Goal: Task Accomplishment & Management: Use online tool/utility

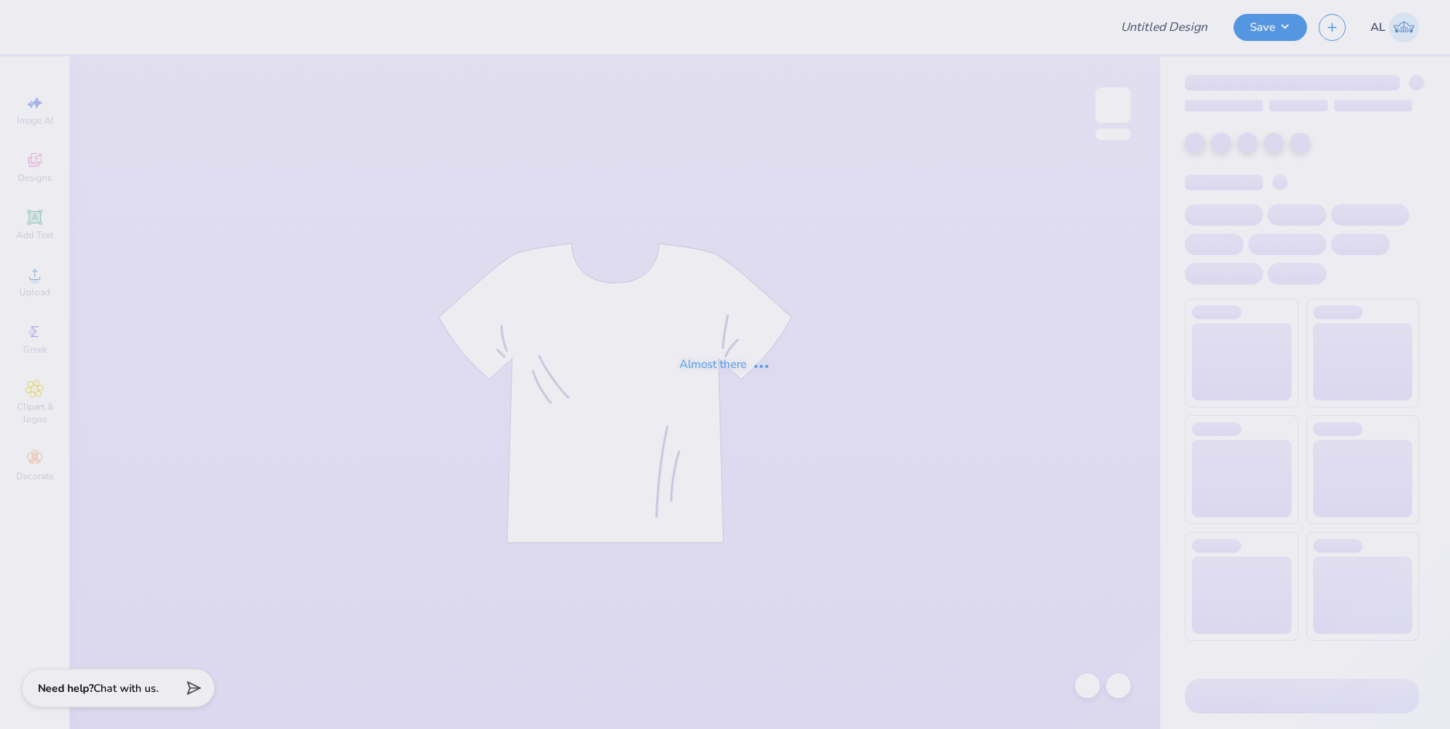
type input "[PERSON_NAME] : [GEOGRAPHIC_DATA]"
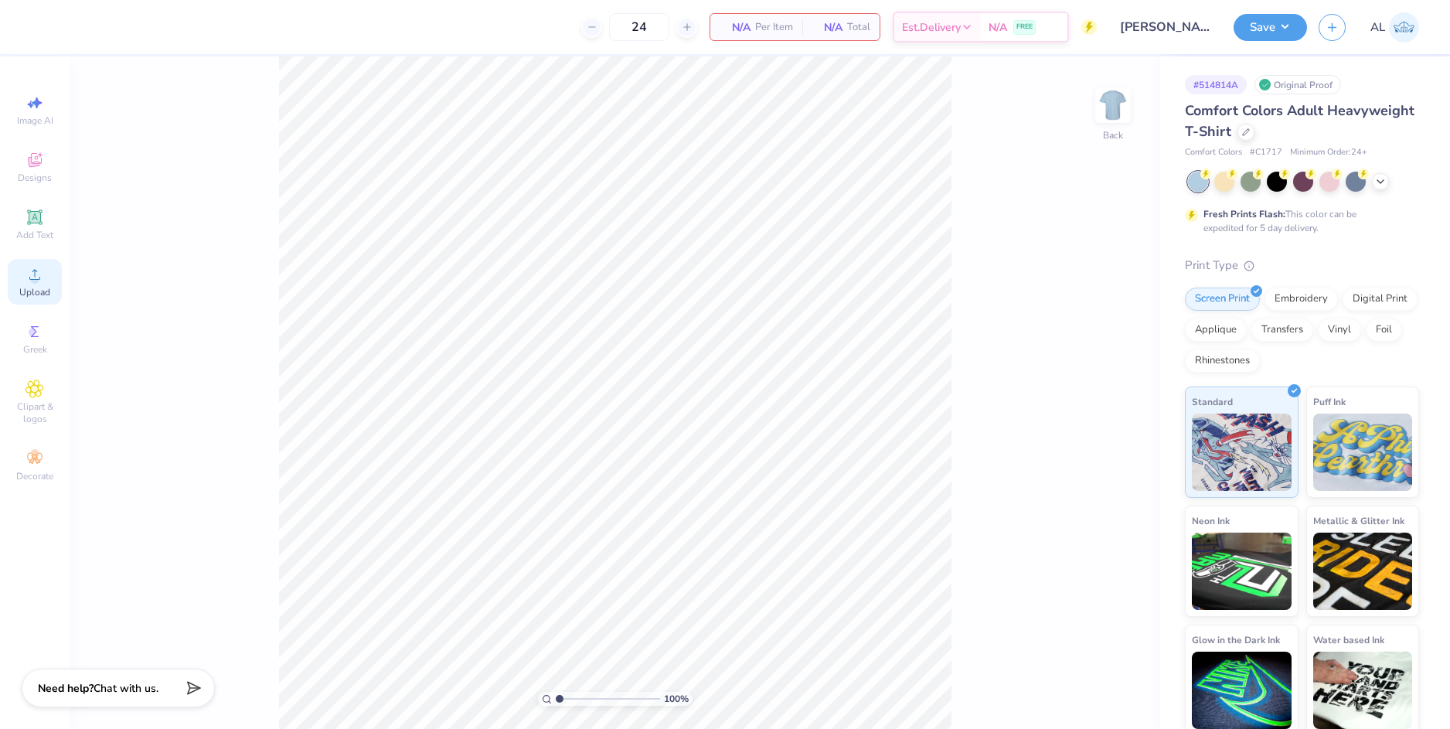
click at [40, 271] on icon at bounding box center [35, 274] width 19 height 19
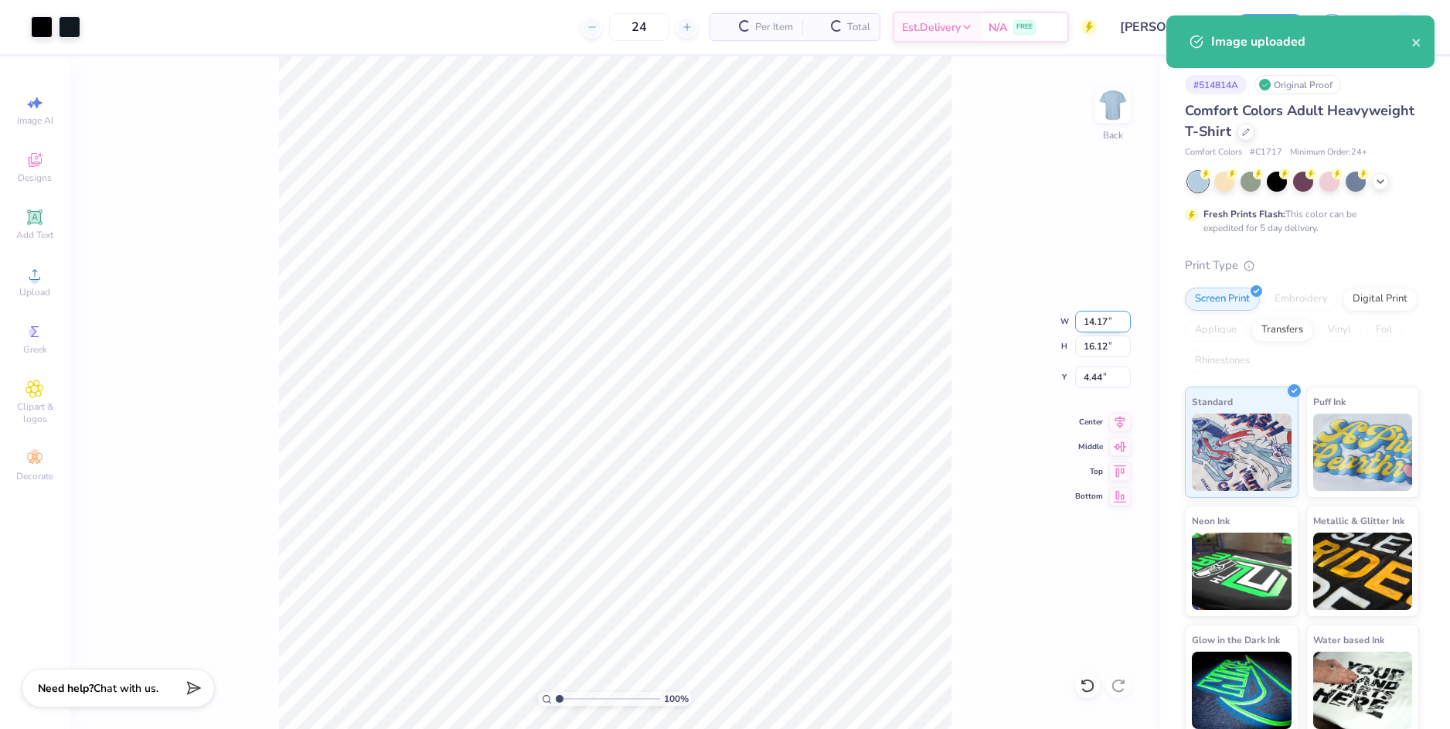
click at [1084, 318] on input "14.17" at bounding box center [1103, 322] width 56 height 22
click at [1099, 376] on input "4.44" at bounding box center [1103, 377] width 56 height 22
type input "12.00"
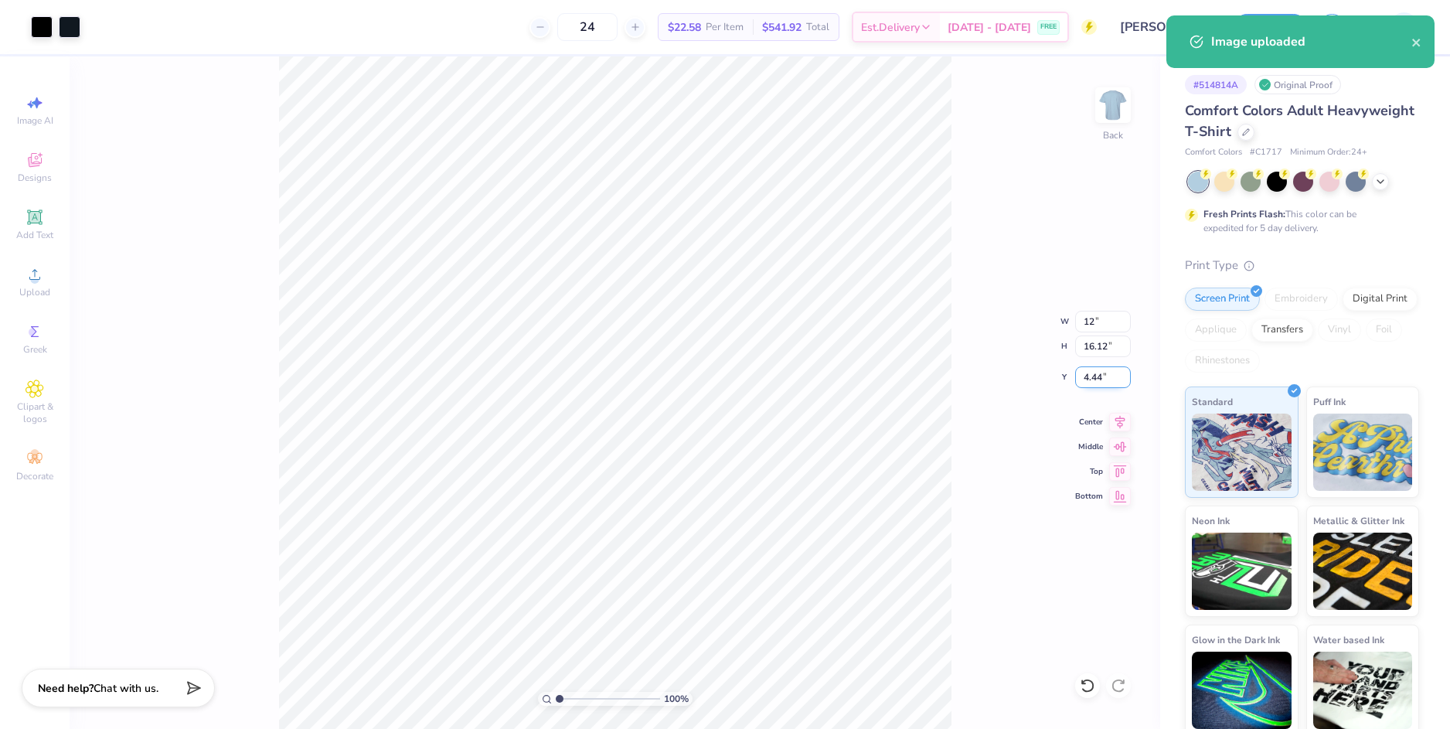
type input "13.65"
click at [1099, 376] on input "5.68" at bounding box center [1103, 377] width 56 height 22
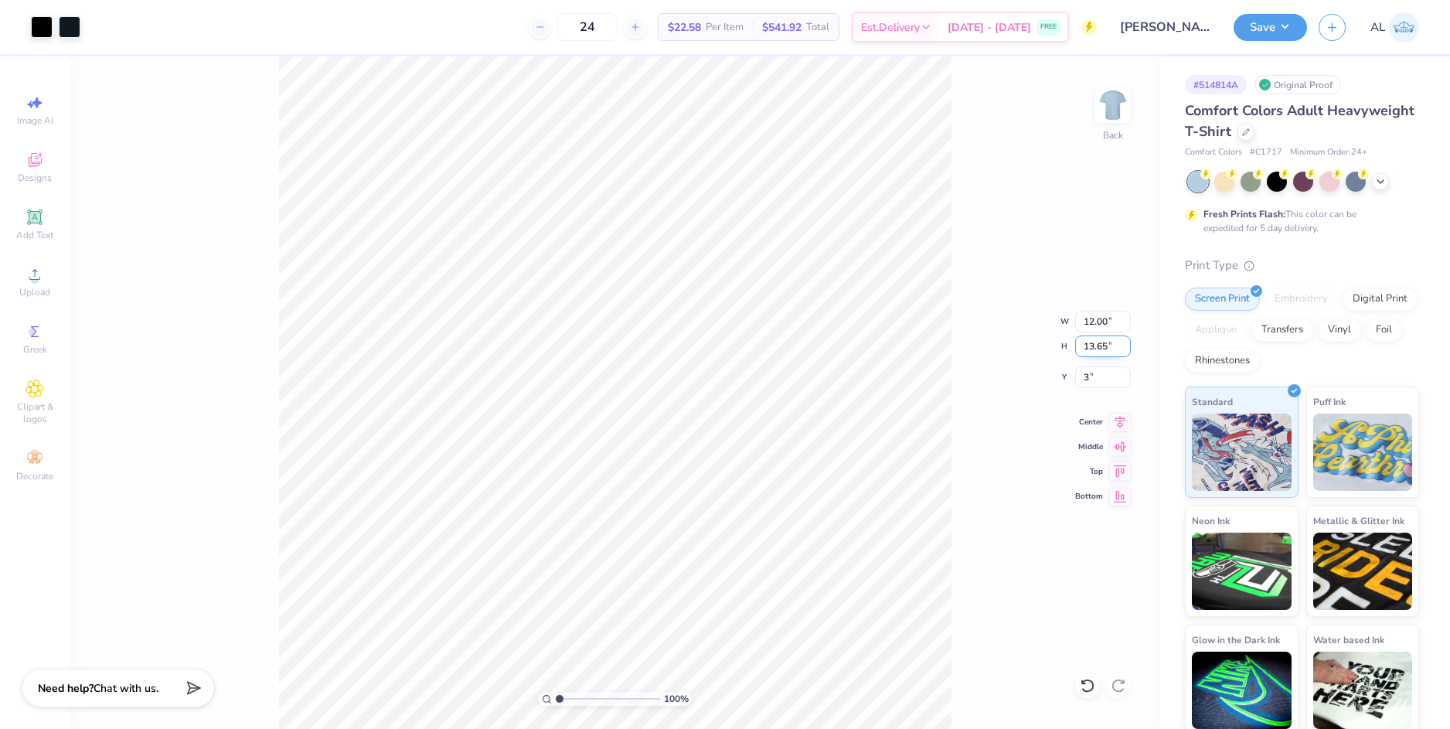
click at [1097, 343] on input "13.65" at bounding box center [1103, 346] width 56 height 22
type input "3.00"
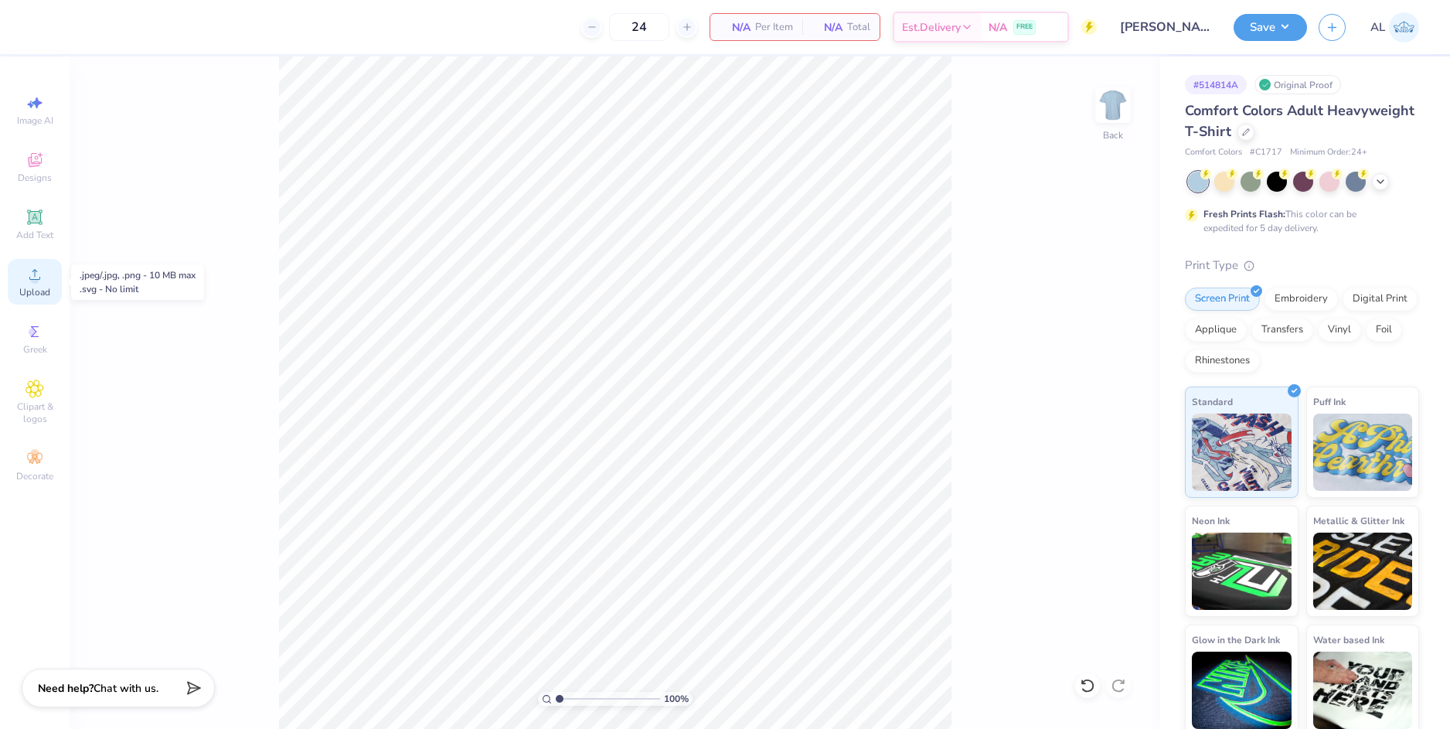
click at [39, 284] on div "Upload" at bounding box center [35, 282] width 54 height 46
click at [39, 280] on icon at bounding box center [34, 274] width 11 height 11
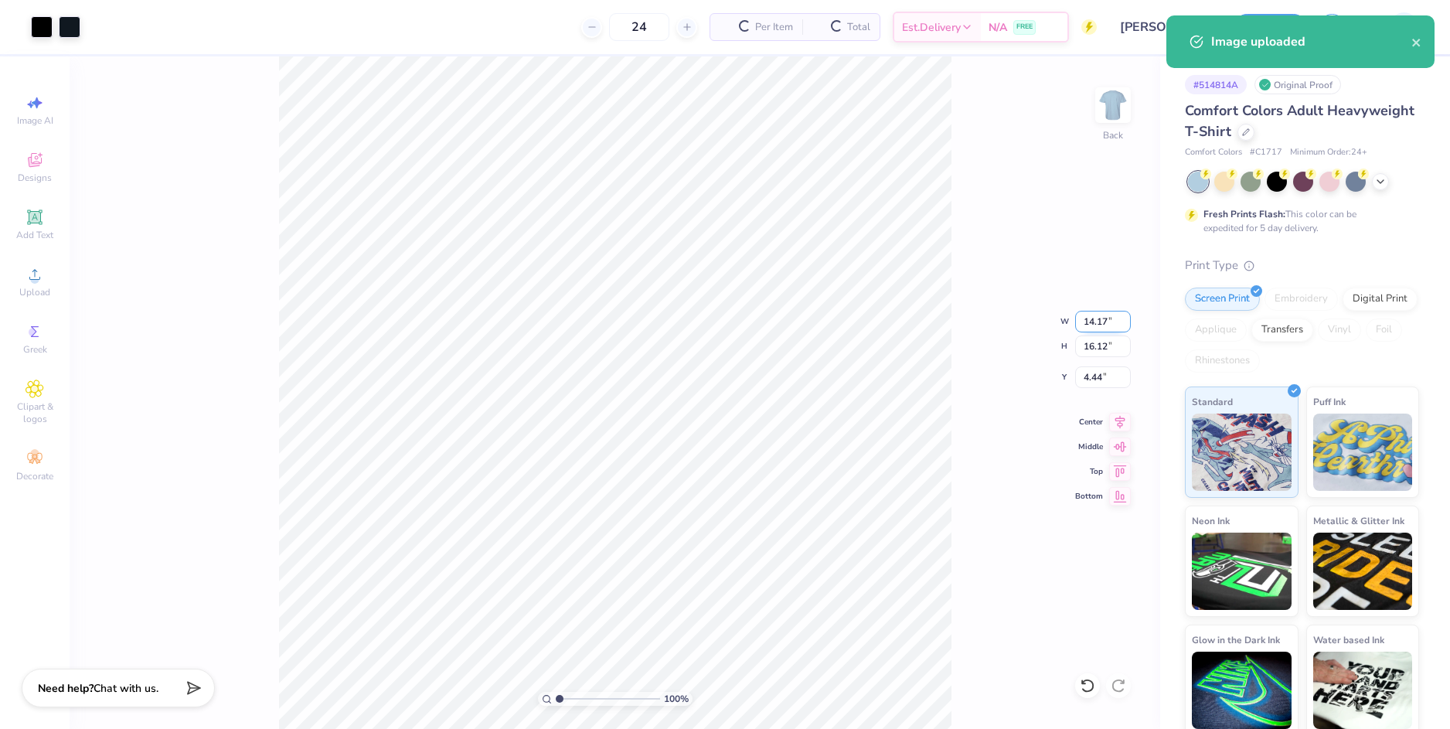
click at [1089, 325] on input "14.17" at bounding box center [1103, 322] width 56 height 22
click at [1102, 382] on input "4.44" at bounding box center [1103, 377] width 56 height 22
type input "12.00"
type input "13.65"
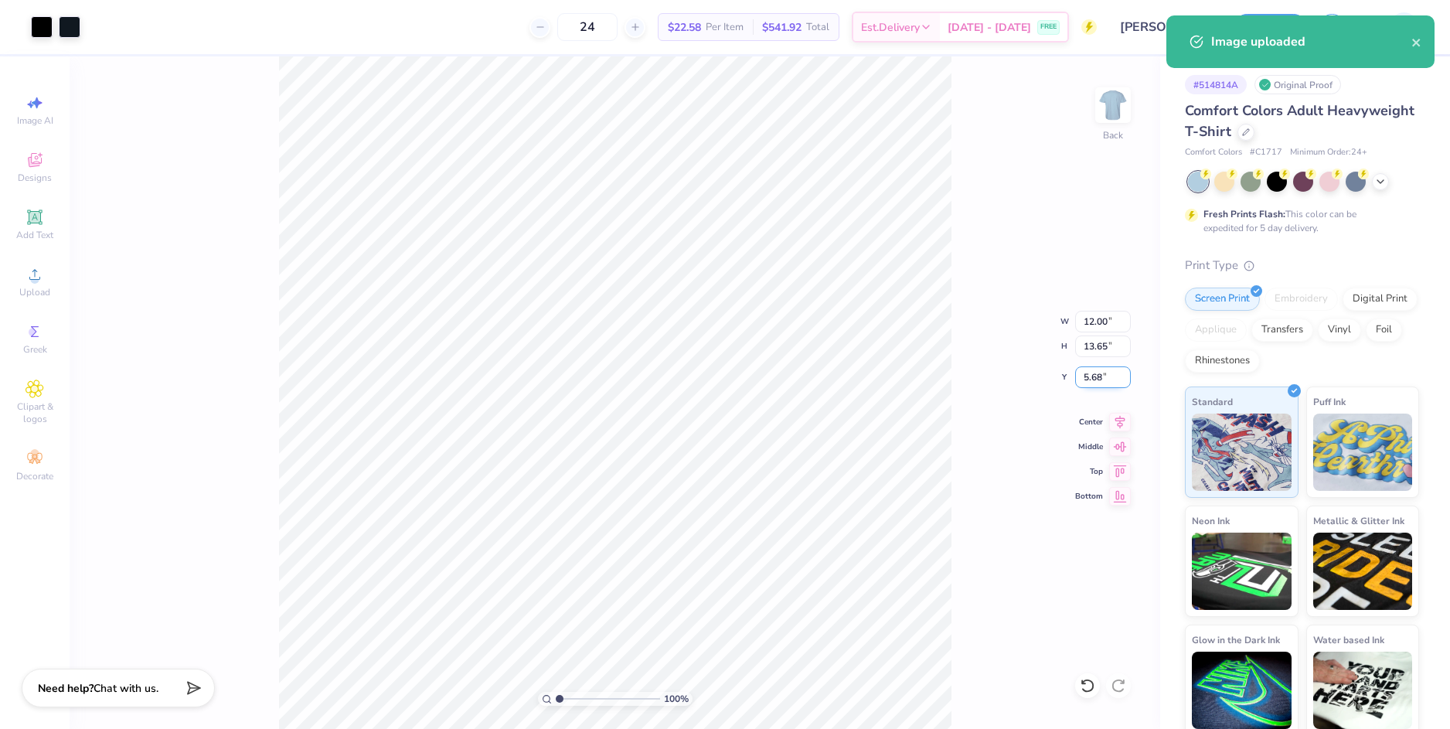
click at [1096, 376] on input "5.68" at bounding box center [1103, 377] width 56 height 22
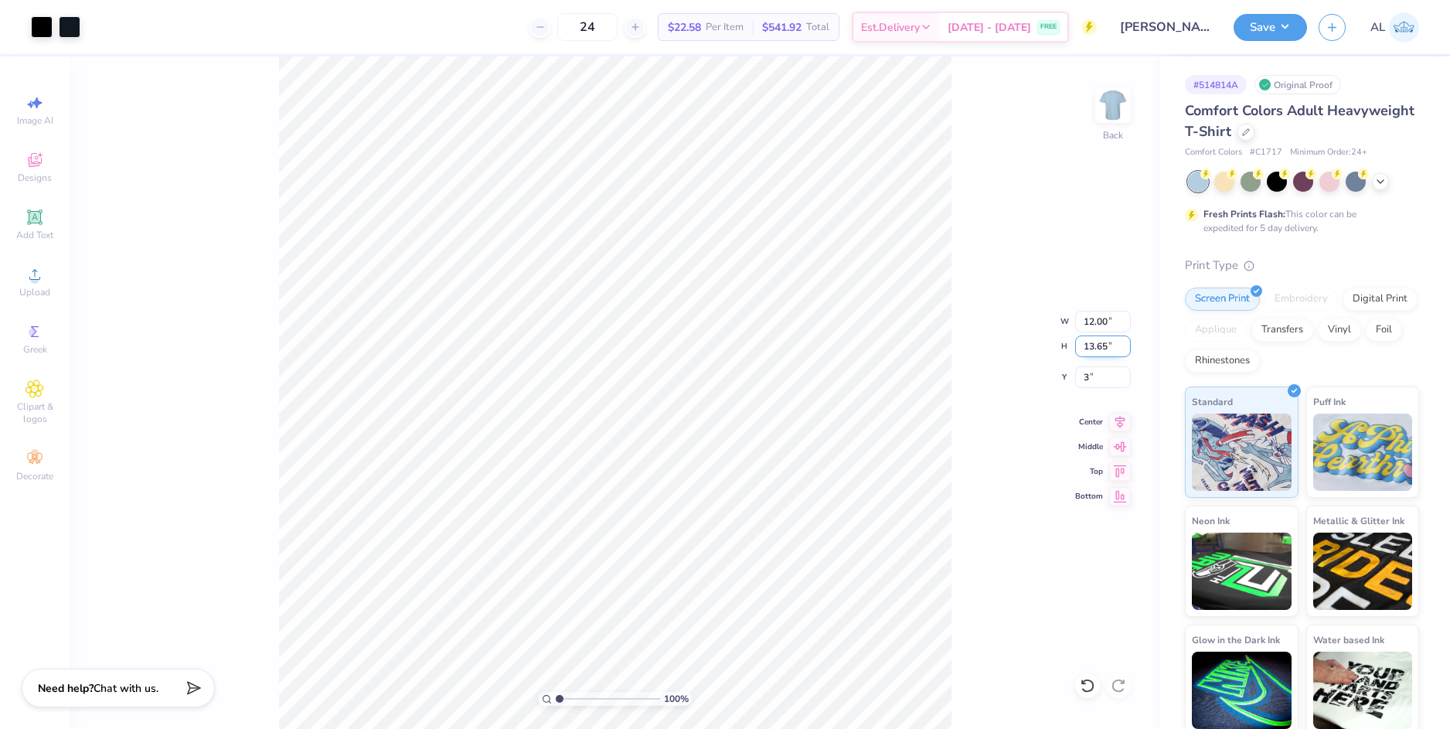
click at [1095, 342] on input "13.65" at bounding box center [1103, 346] width 56 height 22
type input "3.00"
click at [69, 30] on div at bounding box center [70, 26] width 22 height 22
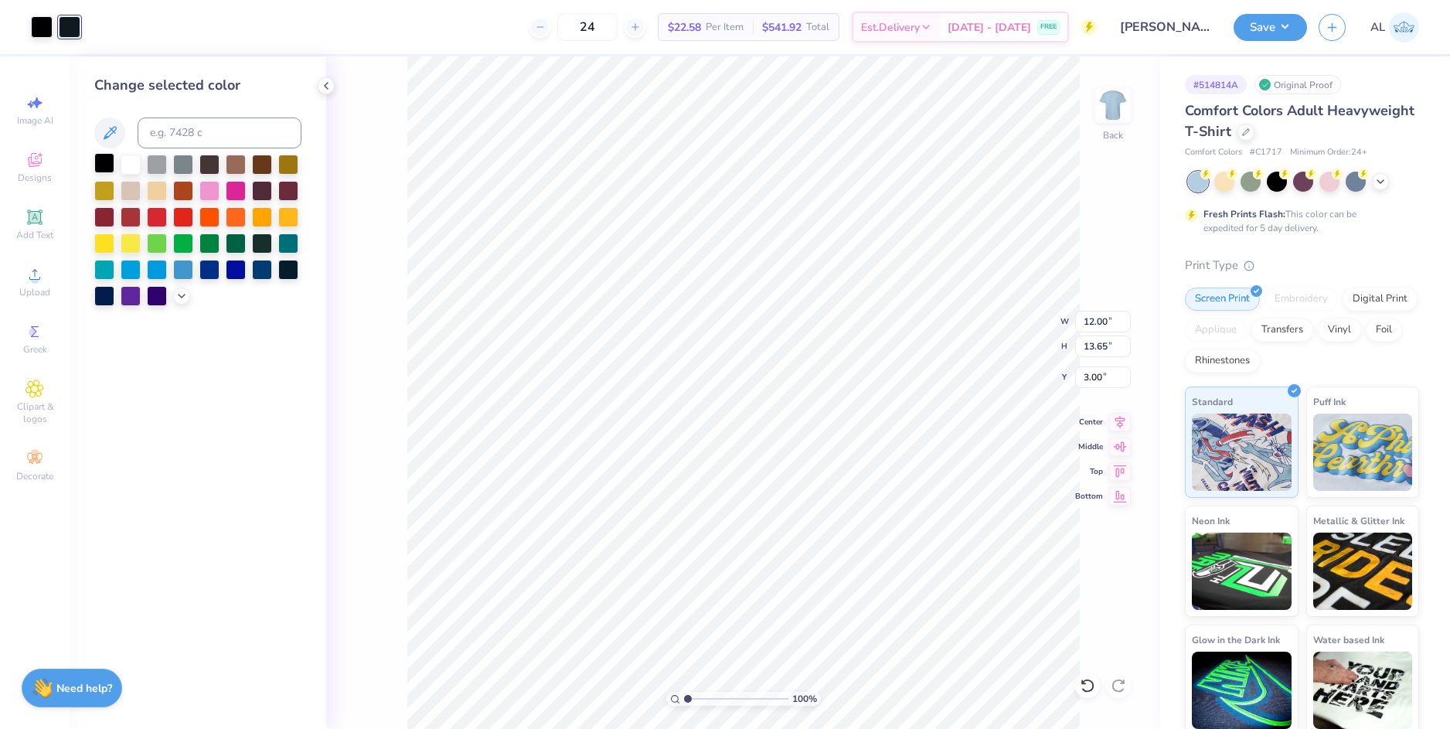
click at [108, 163] on div at bounding box center [104, 163] width 20 height 20
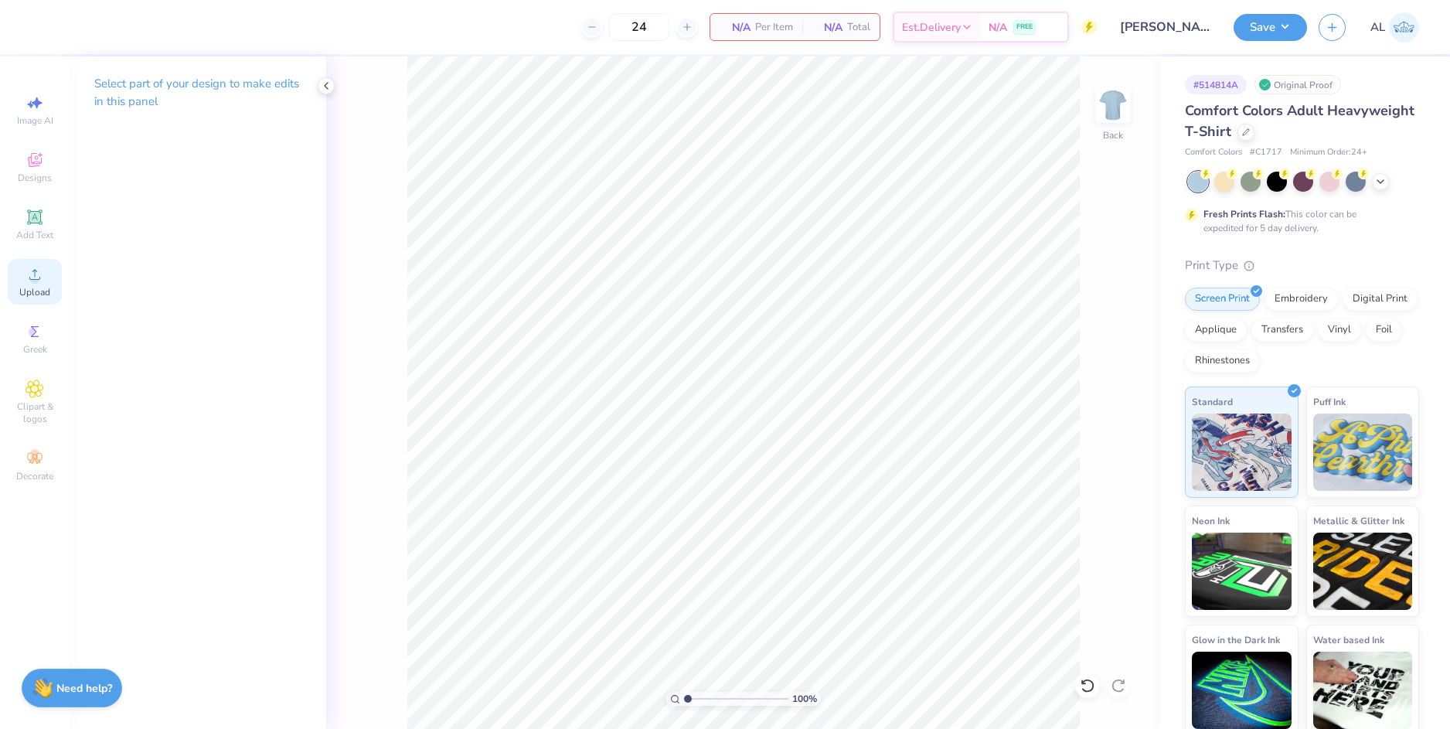
click at [44, 285] on div "Upload" at bounding box center [35, 282] width 54 height 46
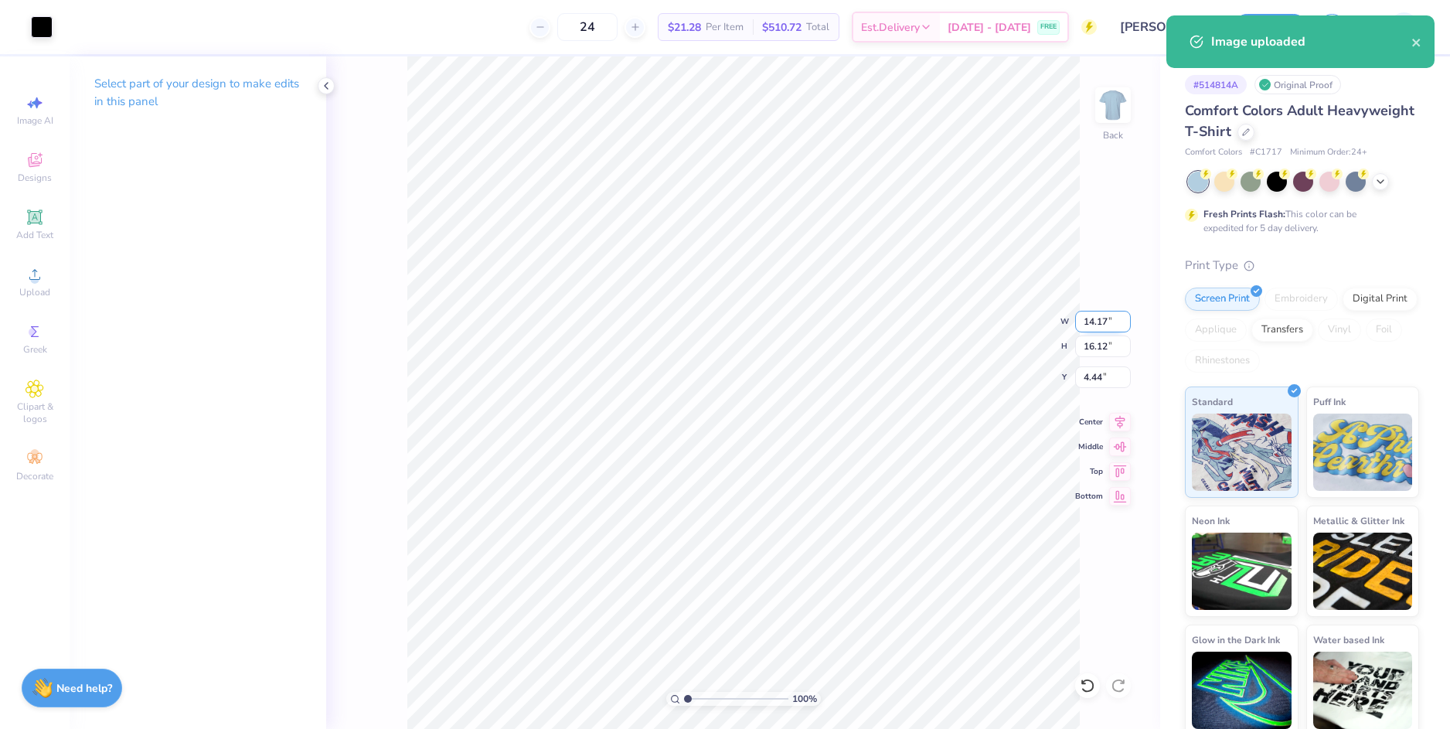
click at [1085, 321] on input "14.17" at bounding box center [1103, 322] width 56 height 22
click at [1086, 321] on input "14.17" at bounding box center [1103, 322] width 56 height 22
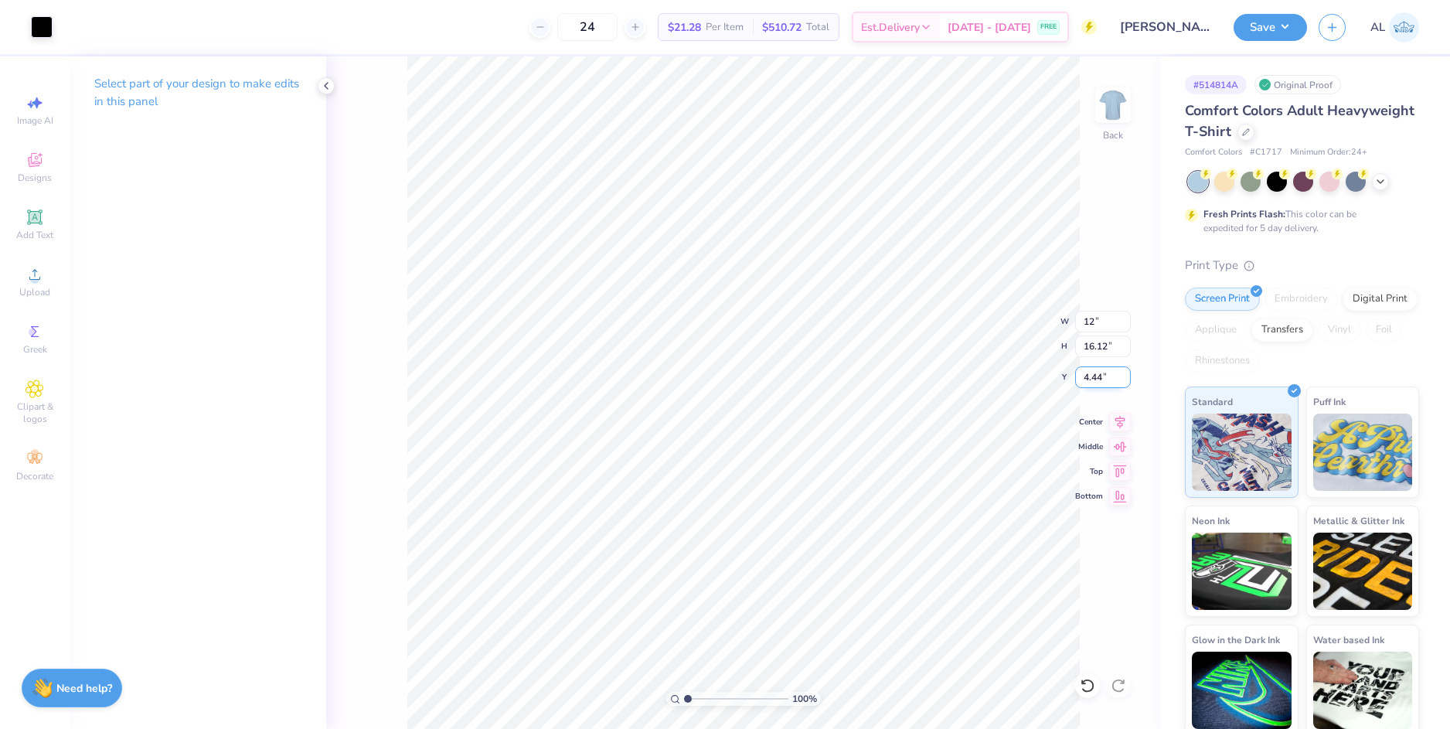
click at [1091, 377] on input "4.44" at bounding box center [1103, 377] width 56 height 22
type input "12.00"
type input "13.65"
click at [1091, 377] on input "5.68" at bounding box center [1103, 377] width 56 height 22
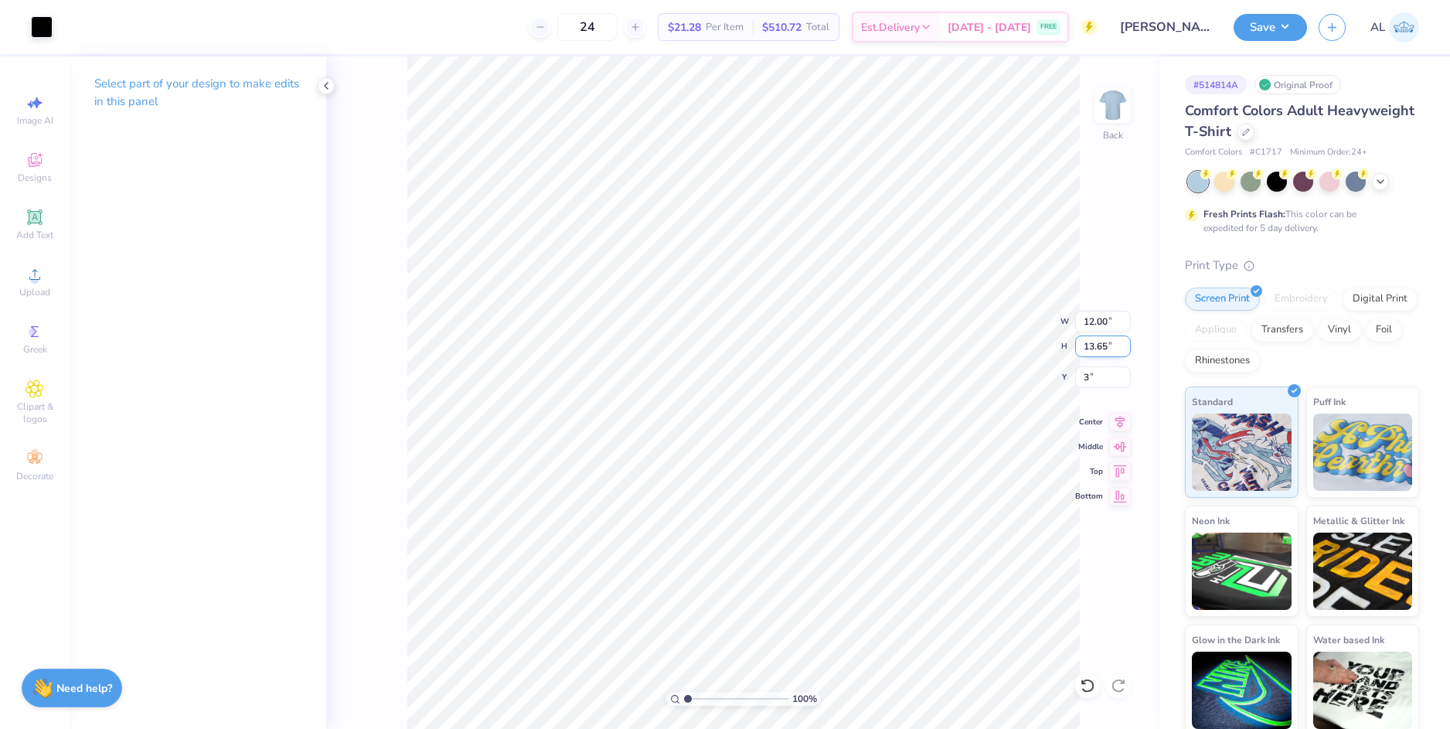
click at [1089, 349] on input "13.65" at bounding box center [1103, 346] width 56 height 22
type input "3.00"
click at [1091, 380] on input "3.00" at bounding box center [1103, 377] width 56 height 22
click at [1095, 348] on input "13.65" at bounding box center [1103, 346] width 56 height 22
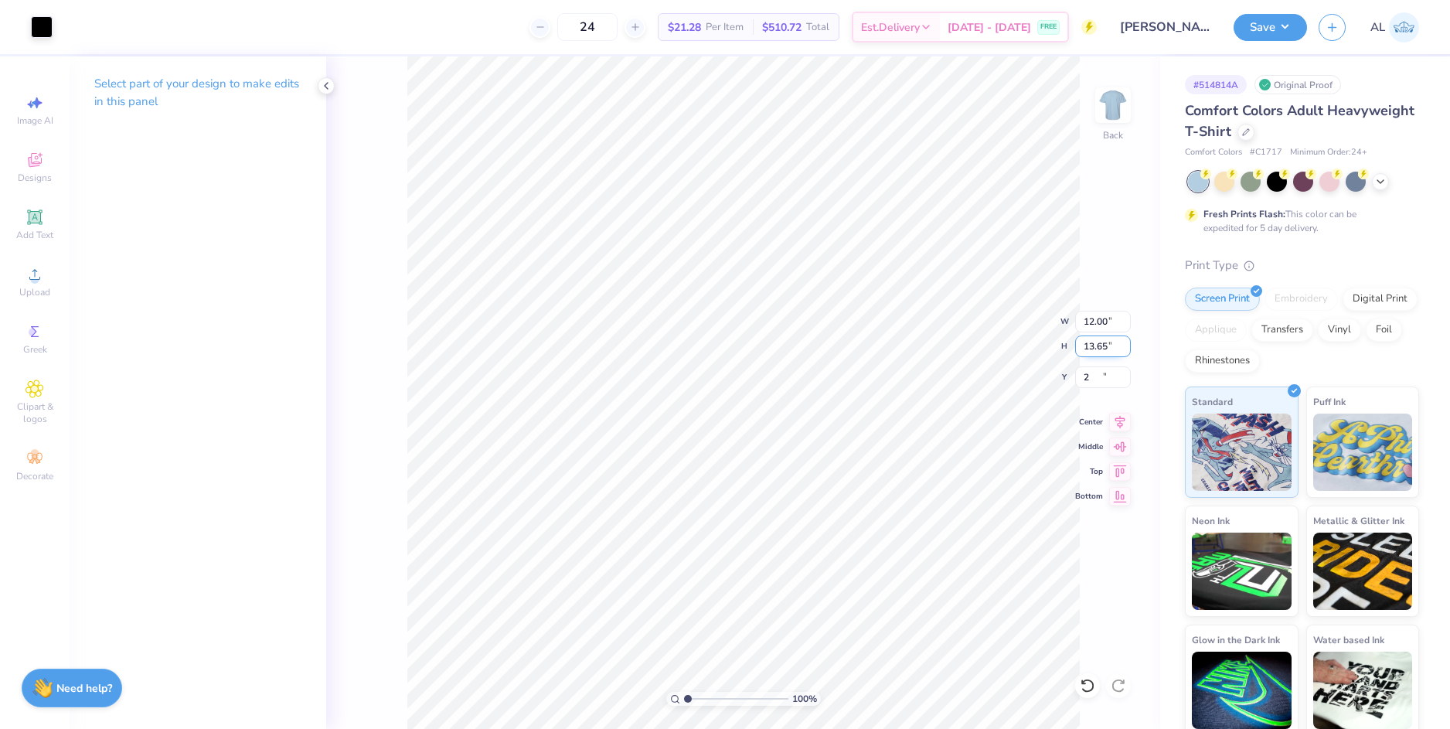
type input "2.00"
click at [1264, 31] on button "Save" at bounding box center [1270, 25] width 73 height 27
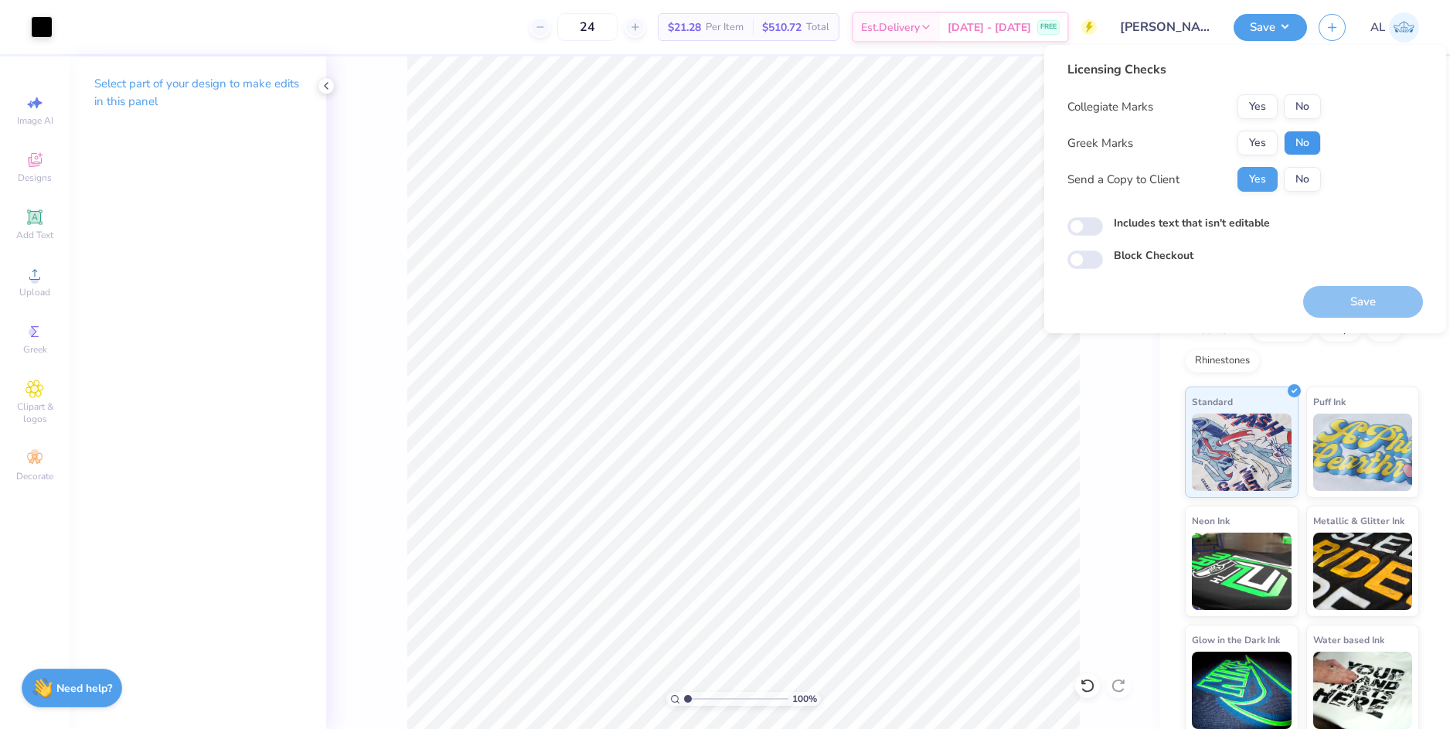
click at [1299, 148] on button "No" at bounding box center [1302, 143] width 37 height 25
click at [1268, 105] on button "Yes" at bounding box center [1257, 106] width 40 height 25
click at [1339, 294] on button "Save" at bounding box center [1363, 302] width 120 height 32
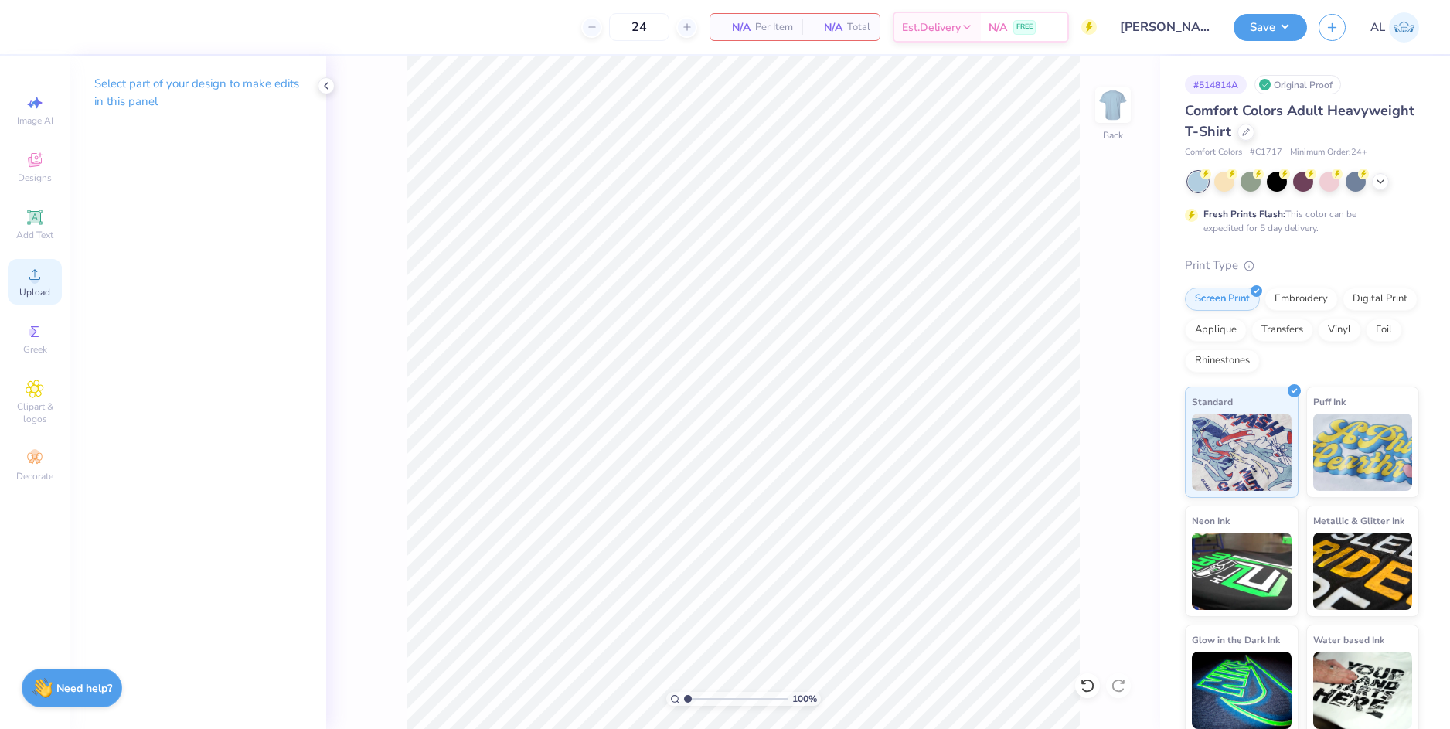
click at [49, 280] on div "Upload" at bounding box center [35, 282] width 54 height 46
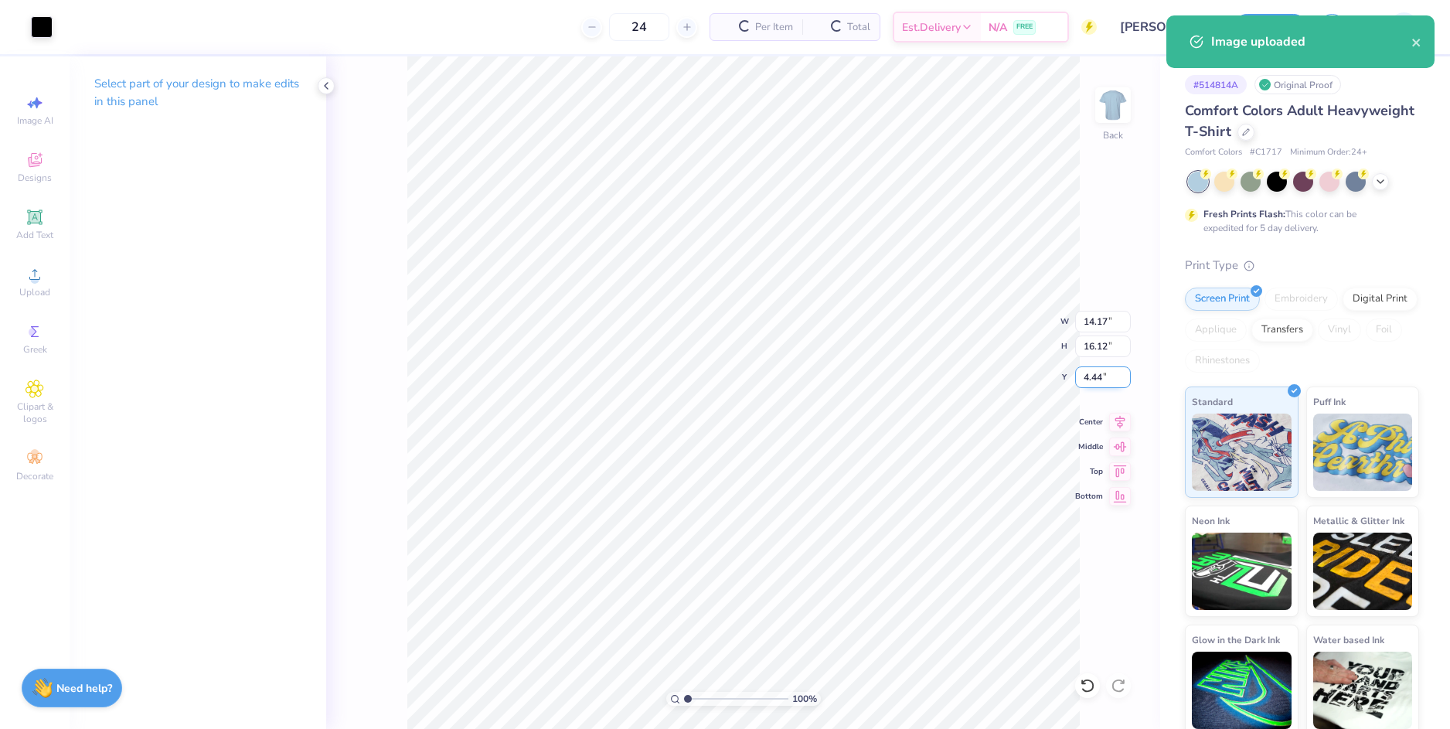
click at [1080, 379] on input "4.44" at bounding box center [1103, 377] width 56 height 22
click at [1083, 379] on input "4.44" at bounding box center [1103, 377] width 56 height 22
click at [1099, 323] on input "14.17" at bounding box center [1103, 322] width 56 height 22
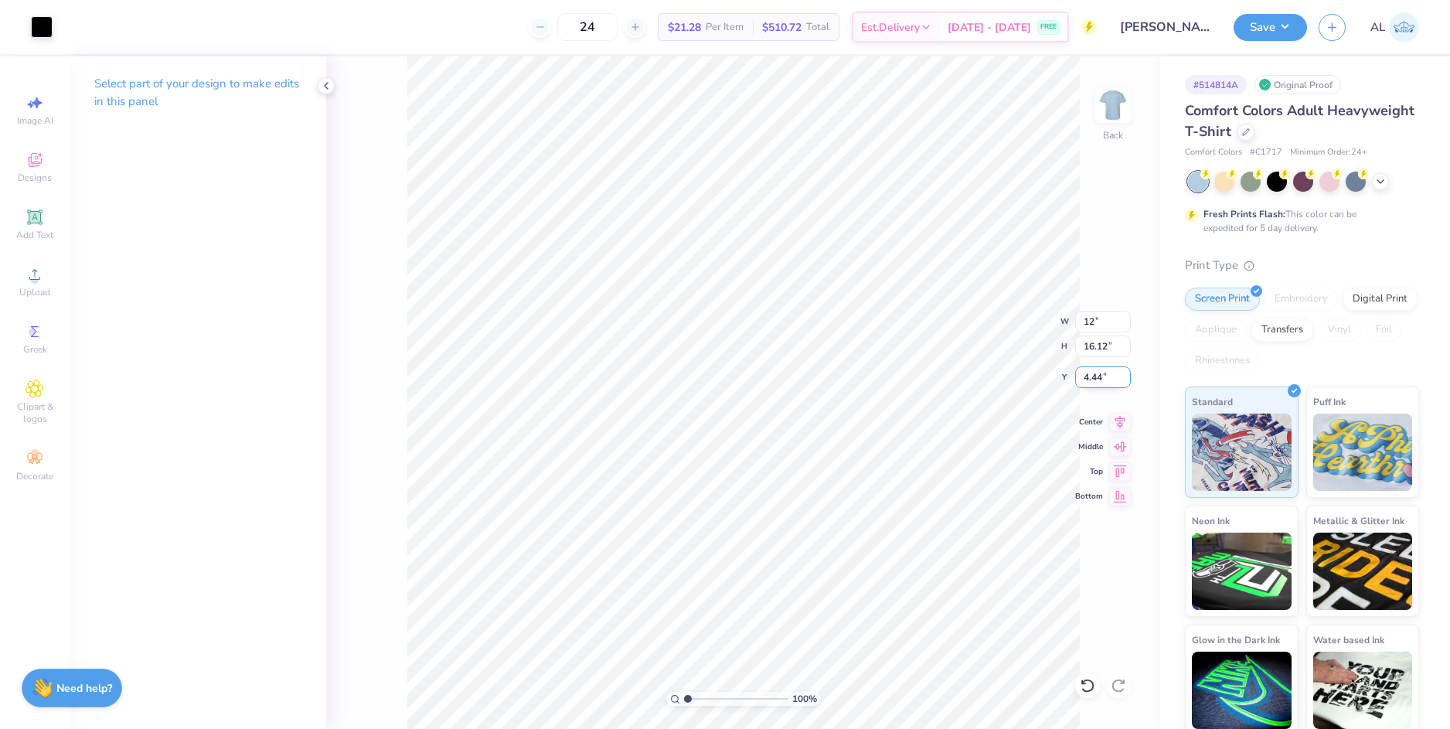
click at [1091, 379] on input "4.44" at bounding box center [1103, 377] width 56 height 22
type input "12.00"
type input "13.65"
click at [1091, 379] on input "5.68" at bounding box center [1103, 377] width 56 height 22
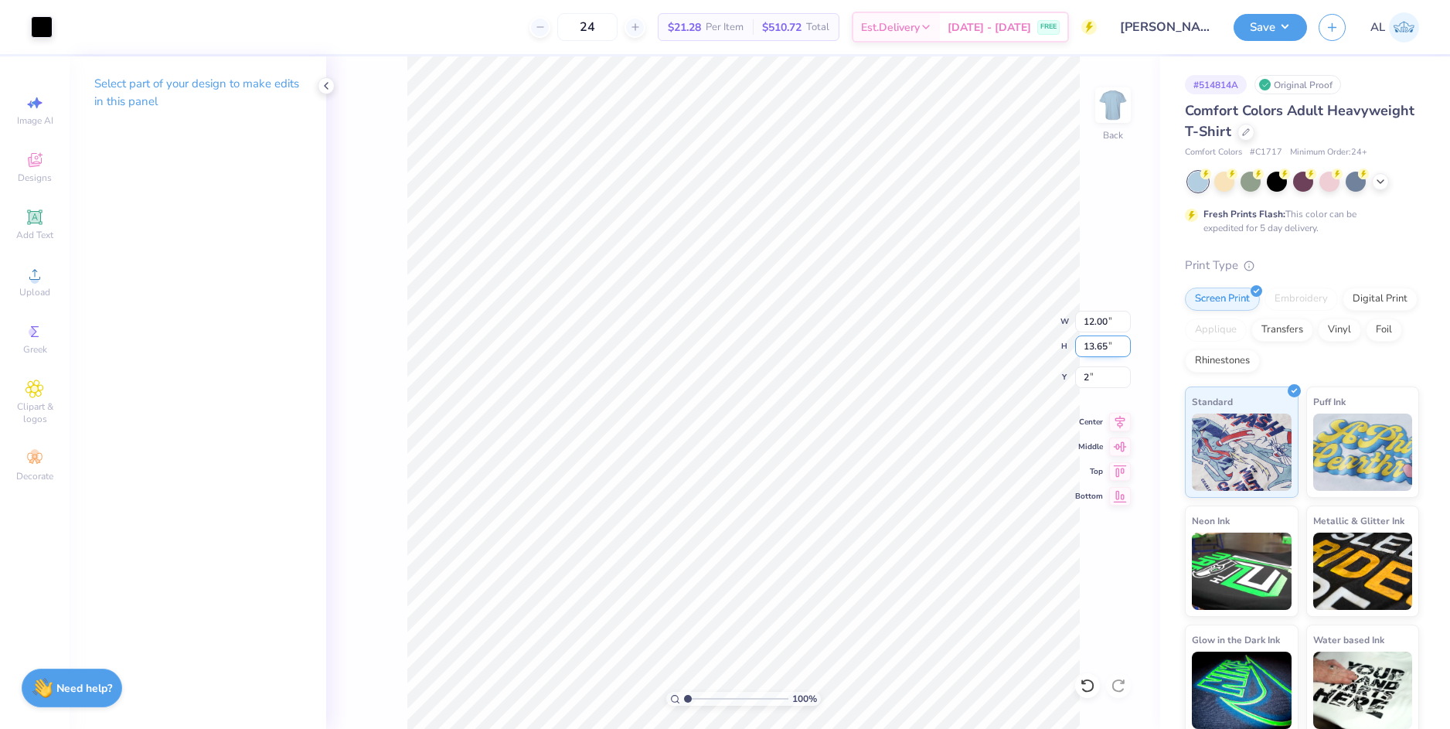
click at [1094, 344] on input "13.65" at bounding box center [1103, 346] width 56 height 22
type input "2.00"
click at [1254, 19] on button "Save" at bounding box center [1270, 25] width 73 height 27
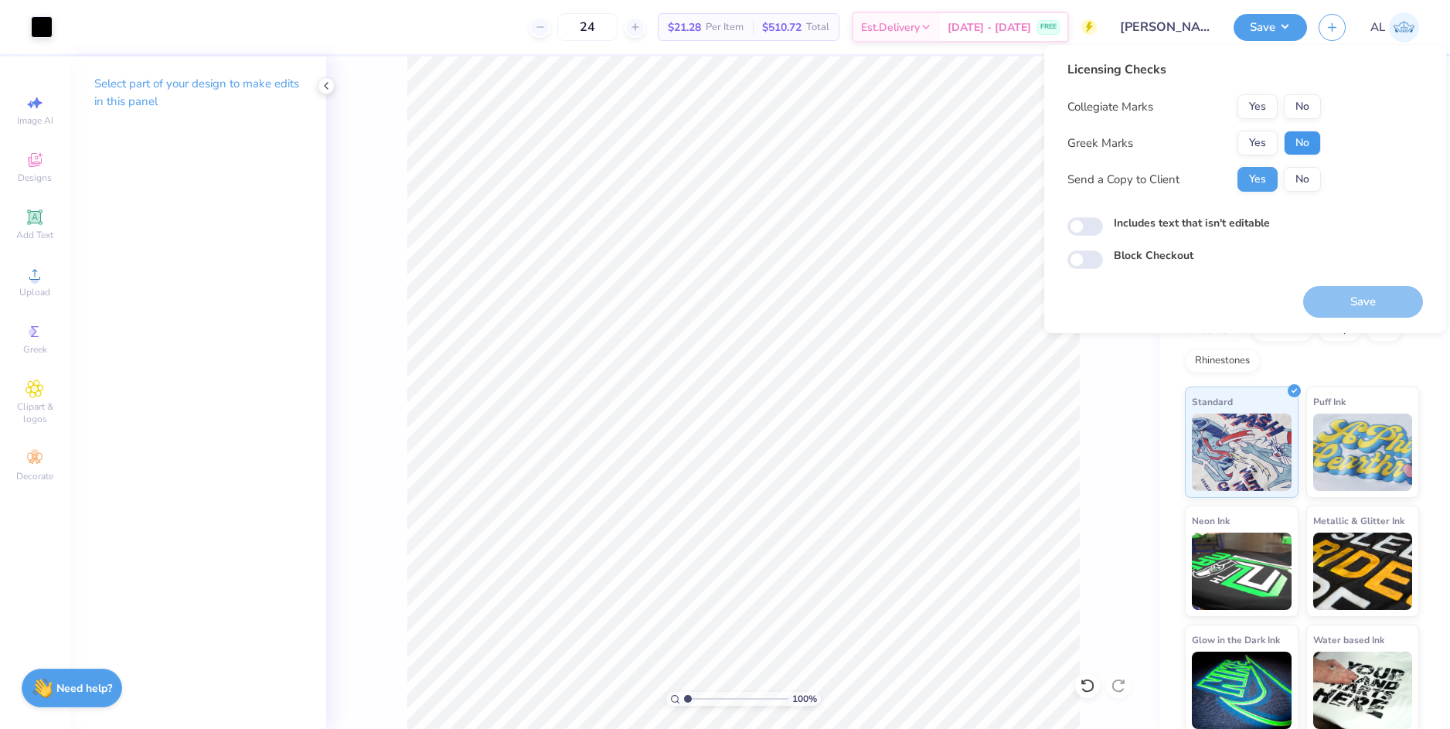
click at [1297, 144] on button "No" at bounding box center [1302, 143] width 37 height 25
click at [1268, 115] on button "Yes" at bounding box center [1257, 106] width 40 height 25
click at [1353, 297] on button "Save" at bounding box center [1363, 302] width 120 height 32
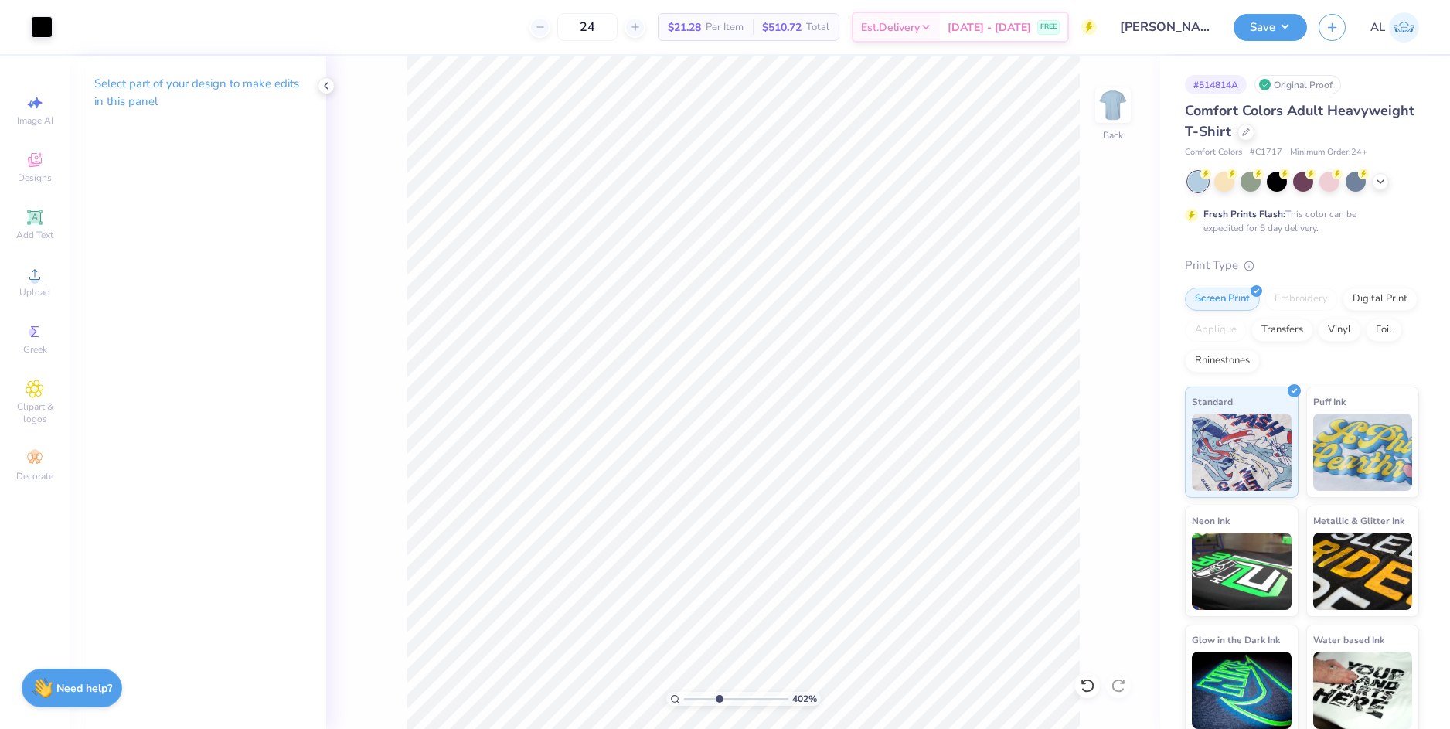
click at [719, 697] on input "range" at bounding box center [736, 699] width 104 height 14
drag, startPoint x: 715, startPoint y: 697, endPoint x: 685, endPoint y: 690, distance: 30.9
type input "1"
click at [685, 692] on input "range" at bounding box center [736, 699] width 104 height 14
